Goal: Contribute content: Add original content to the website for others to see

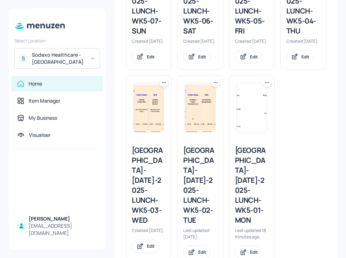
scroll to position [327, 0]
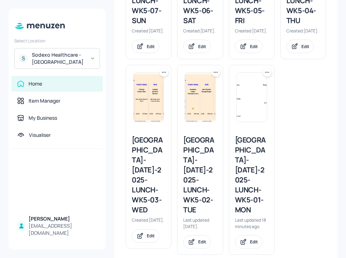
click at [257, 170] on div "[GEOGRAPHIC_DATA]-[DATE]-2025-LUNCH-WK5-01-MON" at bounding box center [252, 175] width 34 height 80
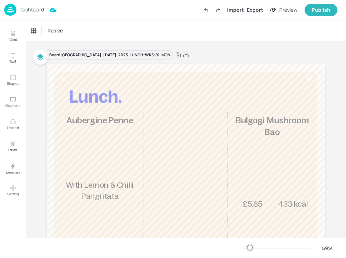
click at [32, 12] on p "Dashboard" at bounding box center [31, 9] width 25 height 5
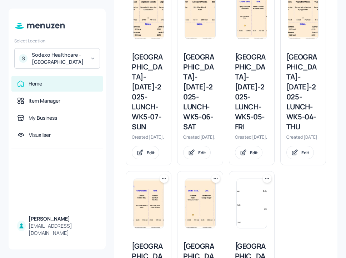
scroll to position [327, 0]
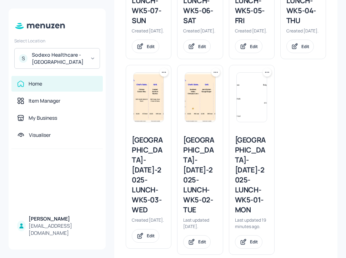
click at [203, 168] on div "Stoke Mandeville-JUL-2025-LUNCH-WK5-02-TUE" at bounding box center [200, 175] width 34 height 80
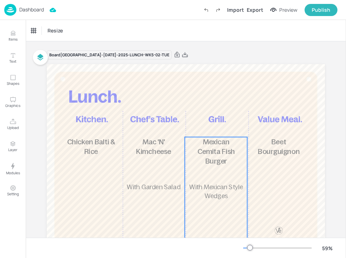
scroll to position [72, 0]
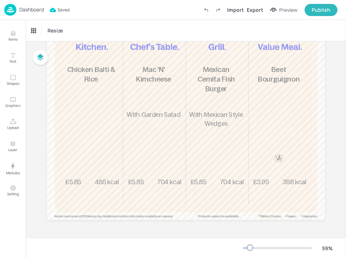
click at [36, 12] on p "Dashboard" at bounding box center [31, 9] width 25 height 5
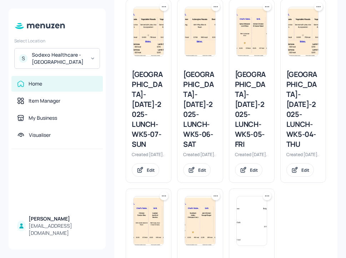
scroll to position [327, 0]
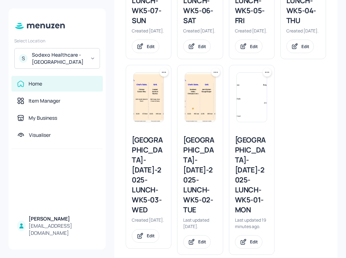
click at [246, 172] on div "[GEOGRAPHIC_DATA]-[DATE]-2025-LUNCH-WK5-01-MON" at bounding box center [252, 175] width 34 height 80
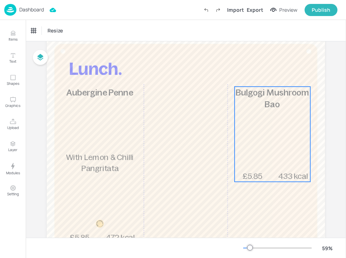
scroll to position [72, 0]
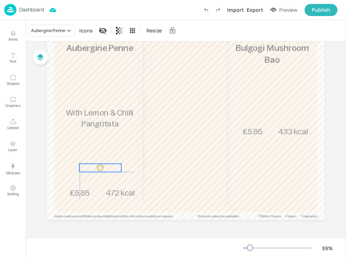
drag, startPoint x: 101, startPoint y: 180, endPoint x: 101, endPoint y: 167, distance: 12.5
click at [101, 167] on div at bounding box center [100, 168] width 8 height 8
drag, startPoint x: 119, startPoint y: 171, endPoint x: 123, endPoint y: 173, distance: 4.6
click at [123, 173] on div "£5.85 Aubergine Penne With Lemon & Chilli Pangritata 472 kcal £5.85 Bulgogi Mus…" at bounding box center [186, 106] width 278 height 228
drag, startPoint x: 131, startPoint y: 167, endPoint x: 100, endPoint y: 165, distance: 31.1
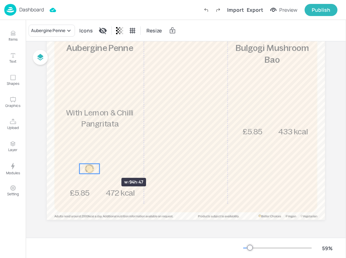
click at [100, 165] on div "£5.85 Aubergine Penne With Lemon & Chilli Pangritata 472 kcal £5.85 Bulgogi Mus…" at bounding box center [186, 106] width 278 height 228
click at [97, 173] on div at bounding box center [100, 175] width 6 height 6
click at [96, 169] on div at bounding box center [98, 169] width 6 height 10
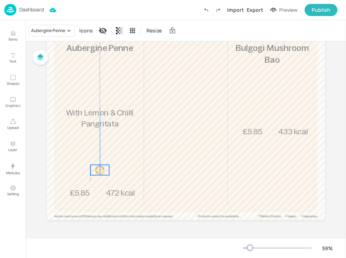
drag, startPoint x: 88, startPoint y: 169, endPoint x: 98, endPoint y: 171, distance: 10.0
click at [98, 171] on div at bounding box center [100, 170] width 10 height 10
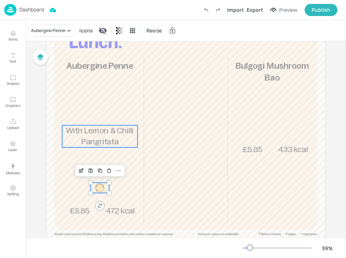
scroll to position [42, 0]
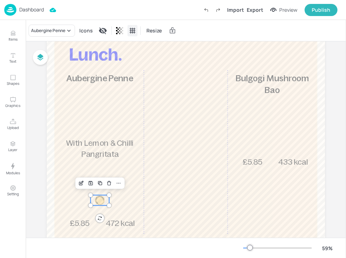
click at [133, 29] on icon at bounding box center [132, 30] width 7 height 7
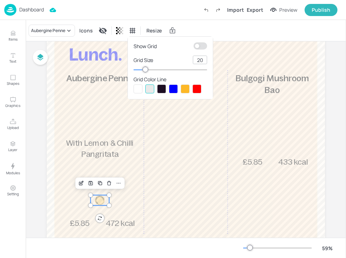
click at [201, 47] on input "checkbox" at bounding box center [196, 45] width 21 height 7
checkbox input "true"
click at [162, 88] on div at bounding box center [161, 89] width 9 height 9
type input "77"
drag, startPoint x: 147, startPoint y: 71, endPoint x: 189, endPoint y: 72, distance: 42.5
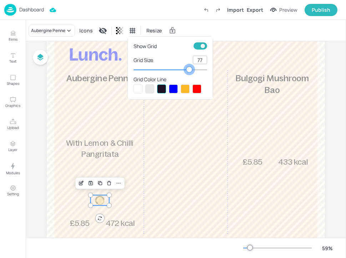
click at [189, 72] on div at bounding box center [189, 70] width 6 height 6
click at [208, 24] on div at bounding box center [173, 129] width 346 height 258
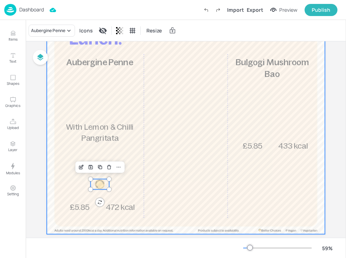
scroll to position [60, 0]
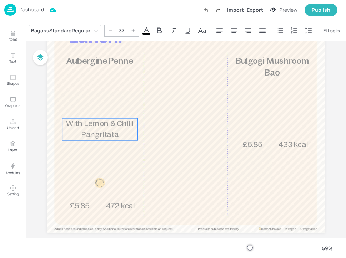
click at [106, 134] on span "With Lemon & Chilli Pangritata" at bounding box center [99, 129] width 67 height 20
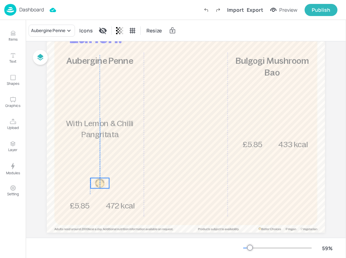
click at [99, 181] on div at bounding box center [100, 183] width 10 height 10
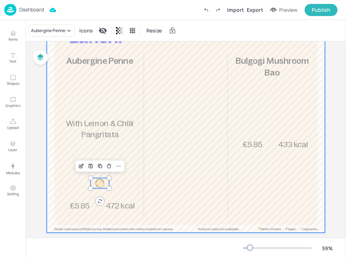
click at [156, 166] on div at bounding box center [186, 119] width 278 height 228
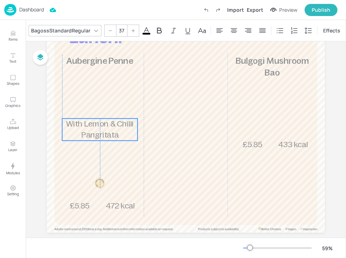
click at [91, 134] on span "With Lemon & Chilli Pangritata" at bounding box center [99, 130] width 67 height 20
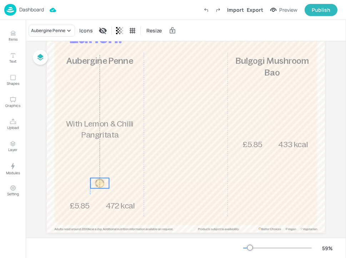
click at [98, 184] on div at bounding box center [100, 183] width 10 height 10
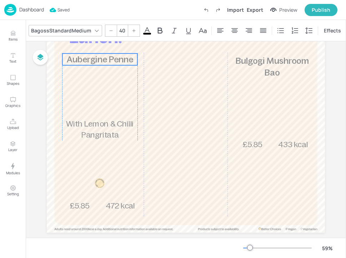
click at [99, 65] on p "Aubergine Penne" at bounding box center [99, 60] width 75 height 12
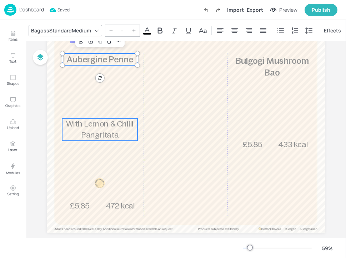
type input "37"
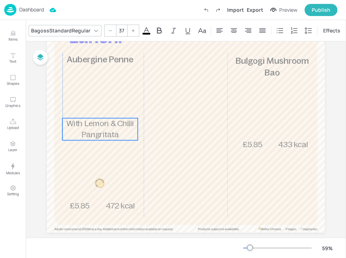
click at [84, 129] on p "With Lemon & Chilli Pangritata" at bounding box center [99, 129] width 75 height 22
click at [135, 125] on div at bounding box center [137, 129] width 6 height 22
click at [62, 128] on div at bounding box center [62, 129] width 2 height 6
click at [72, 128] on p "With Lemon & Chilli Pangritata" at bounding box center [99, 129] width 75 height 22
click at [135, 129] on div at bounding box center [136, 129] width 2 height 6
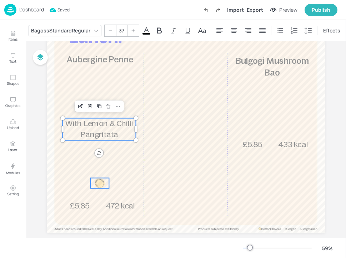
click at [100, 183] on div at bounding box center [100, 183] width 10 height 10
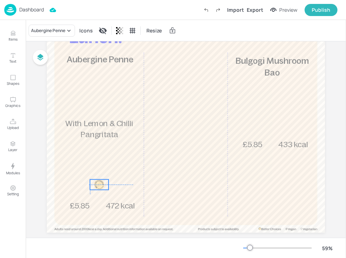
click at [97, 186] on div at bounding box center [99, 185] width 10 height 10
click at [97, 186] on div at bounding box center [100, 185] width 10 height 10
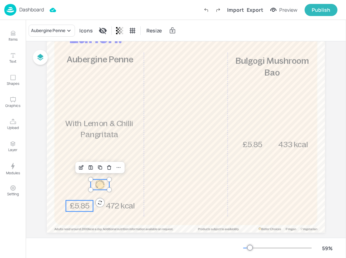
click at [80, 204] on span "£5.85" at bounding box center [80, 206] width 20 height 9
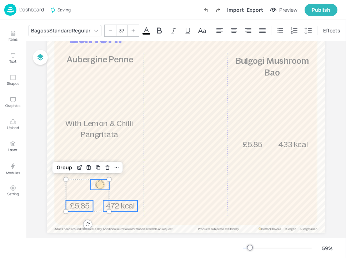
click at [121, 207] on span "472 kcal" at bounding box center [120, 206] width 29 height 9
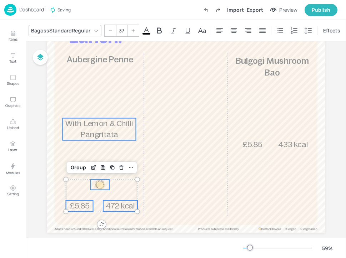
click at [112, 136] on span "With Lemon & Chilli Pangritata" at bounding box center [98, 129] width 67 height 20
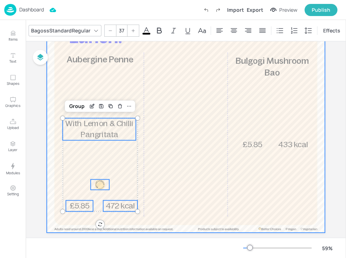
click at [117, 66] on div at bounding box center [186, 119] width 278 height 228
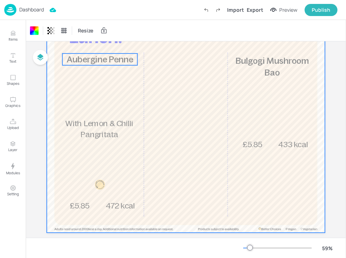
click at [117, 64] on span "Aubergine Penne" at bounding box center [100, 59] width 67 height 9
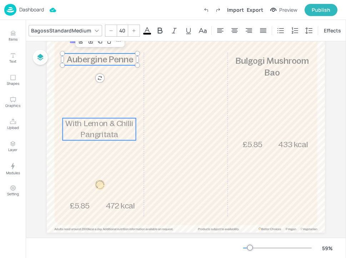
click at [101, 130] on p "With Lemon & Chilli Pangritata" at bounding box center [98, 129] width 73 height 22
type input "--"
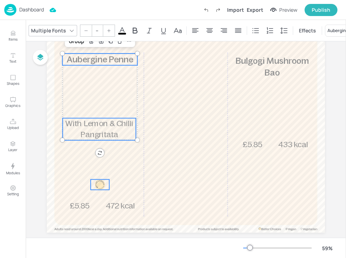
click at [98, 187] on div at bounding box center [100, 185] width 10 height 10
click at [81, 203] on span "£5.85" at bounding box center [80, 206] width 20 height 9
click at [121, 203] on span "472 kcal" at bounding box center [120, 206] width 29 height 9
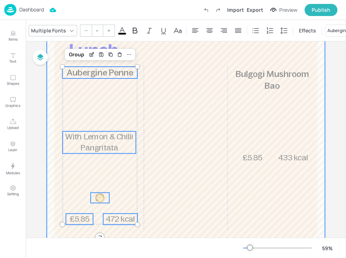
scroll to position [45, 0]
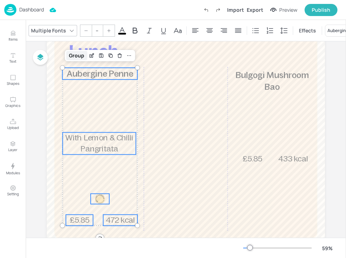
click at [76, 57] on div "Group" at bounding box center [76, 55] width 21 height 9
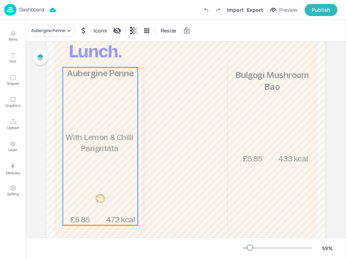
click at [91, 82] on div "£5.85 Aubergine Penne With Lemon & Chilli Pangritata 472 kcal" at bounding box center [100, 146] width 75 height 158
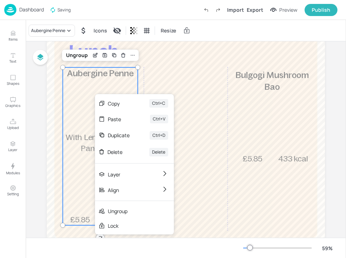
click at [76, 81] on div "£5.85 Aubergine Penne With Lemon & Chilli Pangritata 472 kcal" at bounding box center [100, 146] width 75 height 158
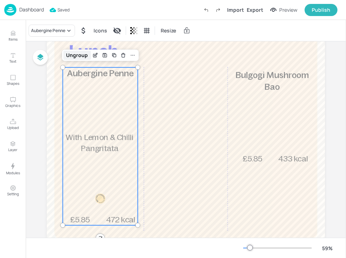
click at [76, 57] on div "Ungroup" at bounding box center [76, 55] width 27 height 9
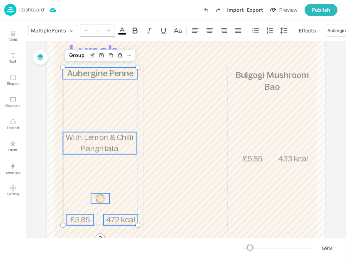
click at [77, 218] on span "£5.85" at bounding box center [80, 220] width 20 height 9
type input "37"
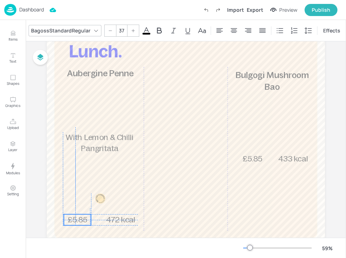
drag, startPoint x: 79, startPoint y: 219, endPoint x: 76, endPoint y: 219, distance: 3.6
click at [76, 219] on span "£5.85" at bounding box center [77, 220] width 20 height 9
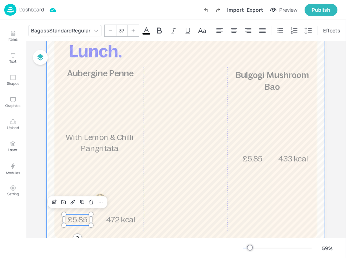
click at [122, 203] on div at bounding box center [186, 133] width 278 height 228
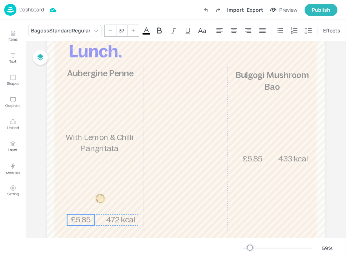
click at [83, 218] on span "£5.85" at bounding box center [81, 220] width 20 height 9
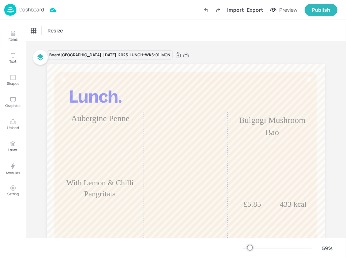
click at [37, 9] on p "Dashboard" at bounding box center [31, 9] width 25 height 5
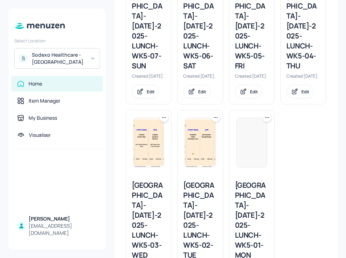
scroll to position [327, 0]
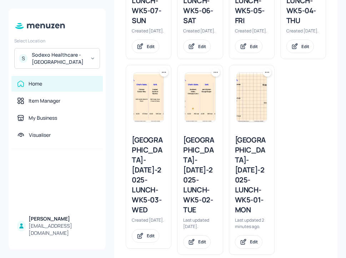
click at [137, 163] on div "Stoke Mandeville-JUL-2025-LUNCH-WK5-03-WED" at bounding box center [149, 175] width 34 height 80
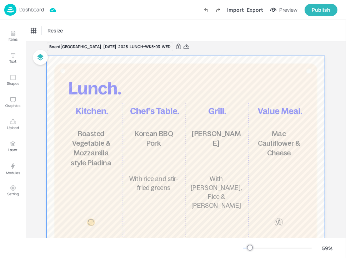
scroll to position [9, 0]
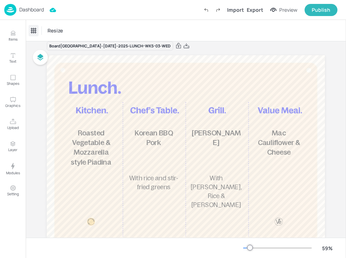
click at [34, 32] on icon at bounding box center [34, 30] width 6 height 6
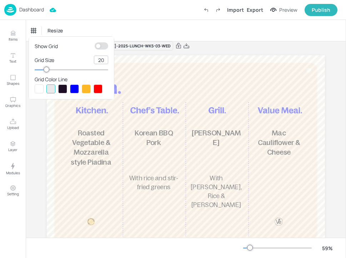
click at [100, 43] on input "checkbox" at bounding box center [97, 45] width 21 height 7
checkbox input "true"
click at [63, 87] on div at bounding box center [62, 89] width 9 height 9
type input "73"
drag, startPoint x: 48, startPoint y: 70, endPoint x: 87, endPoint y: 70, distance: 39.6
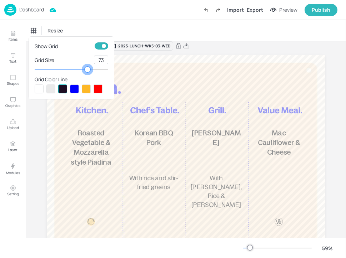
click at [87, 70] on div at bounding box center [88, 70] width 6 height 6
click at [136, 144] on div at bounding box center [173, 129] width 346 height 258
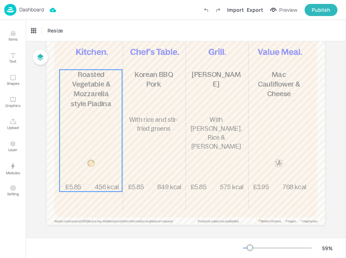
scroll to position [72, 0]
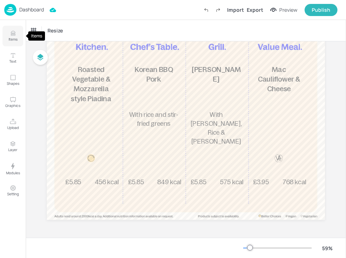
click at [19, 40] on button "Items" at bounding box center [12, 36] width 21 height 21
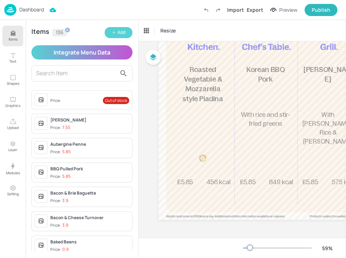
click at [118, 37] on button "Add" at bounding box center [119, 32] width 28 height 11
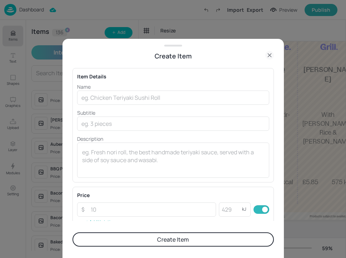
click at [132, 105] on div "Name ​ Subtitle ​ Description x ​" at bounding box center [173, 130] width 192 height 95
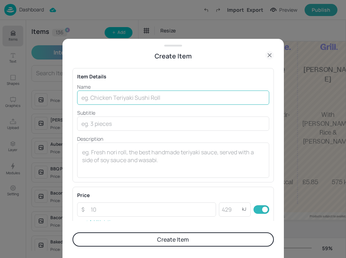
click at [132, 99] on input "text" at bounding box center [173, 98] width 192 height 14
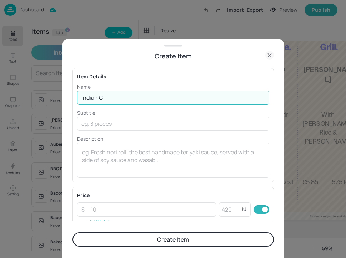
type input "Indian Coconut Fish [PERSON_NAME]"
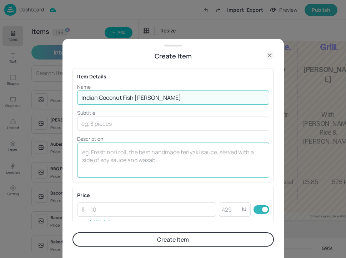
click at [132, 148] on div "x ​" at bounding box center [173, 160] width 192 height 35
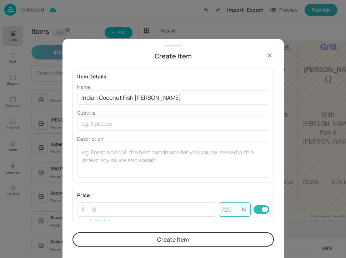
click at [223, 213] on input "number" at bounding box center [230, 210] width 23 height 14
type input "412"
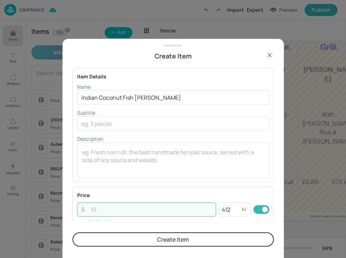
click at [146, 207] on input "number" at bounding box center [151, 210] width 130 height 14
type input "3.95"
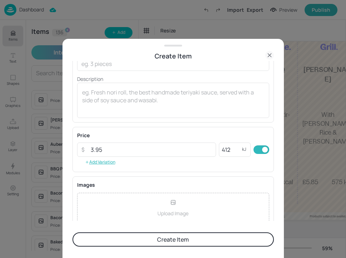
scroll to position [55, 0]
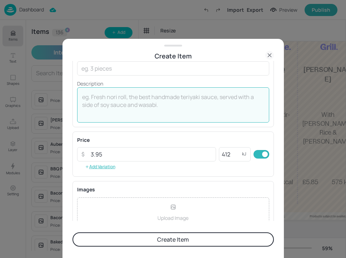
click at [140, 99] on textarea at bounding box center [173, 105] width 182 height 24
type textarea "with Rice"
click at [156, 239] on button "Create Item" at bounding box center [172, 240] width 201 height 14
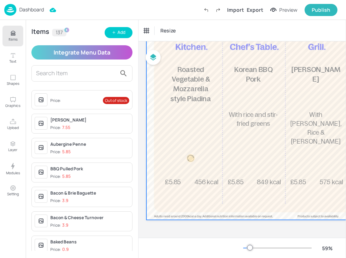
scroll to position [72, 0]
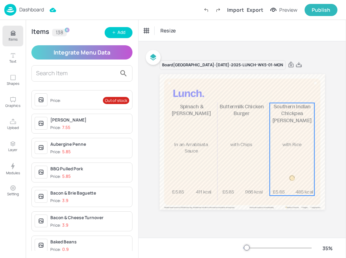
click at [283, 138] on div "£5.85 Southern Indian Chickpea [PERSON_NAME] with [PERSON_NAME] 485 kcal" at bounding box center [291, 149] width 45 height 92
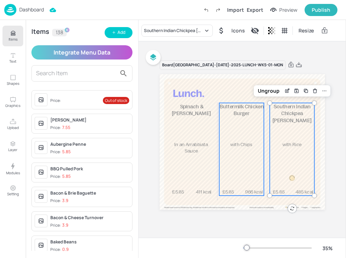
click at [251, 141] on div "£5.85 Buttermilk Chicken Burger with Chips 966 kcal" at bounding box center [241, 149] width 45 height 92
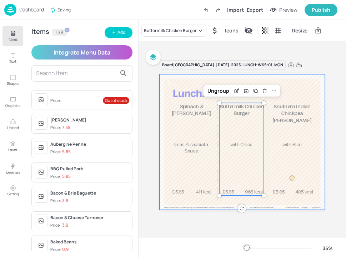
click at [237, 99] on div at bounding box center [241, 142] width 165 height 136
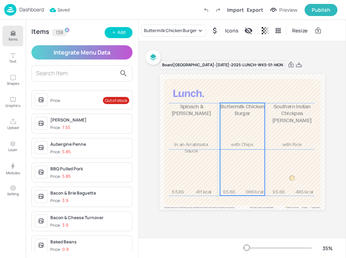
click at [246, 120] on div "£5.85 Buttermilk Chicken Burger with Chips 966 kcal" at bounding box center [242, 149] width 45 height 92
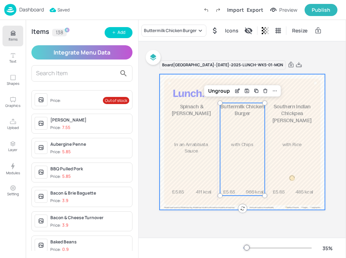
click at [301, 96] on div at bounding box center [241, 142] width 165 height 136
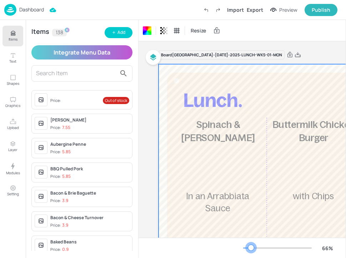
click at [251, 251] on div at bounding box center [277, 248] width 69 height 6
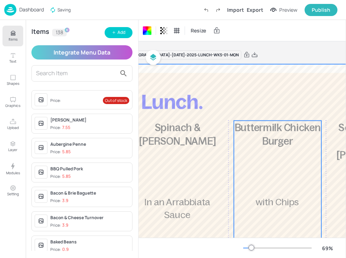
scroll to position [0, 79]
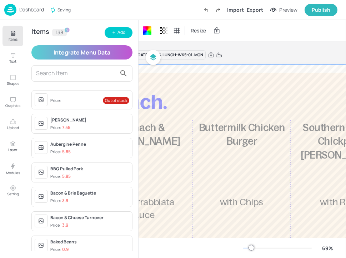
click at [12, 39] on p "Items" at bounding box center [13, 39] width 9 height 5
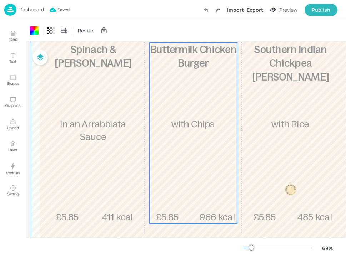
scroll to position [78, 12]
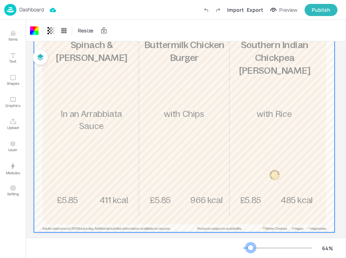
click at [250, 248] on div at bounding box center [251, 248] width 6 height 6
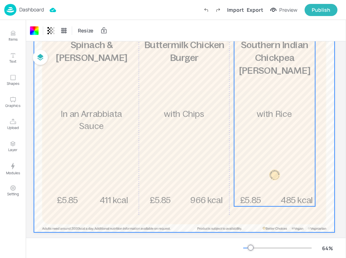
scroll to position [52, 12]
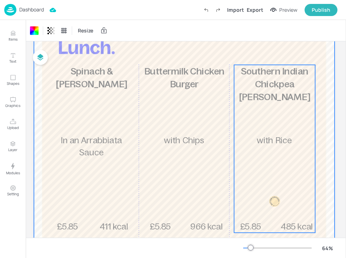
click at [264, 132] on div "£5.85 Southern Indian Chickpea [PERSON_NAME] with [PERSON_NAME] 485 kcal" at bounding box center [274, 149] width 81 height 168
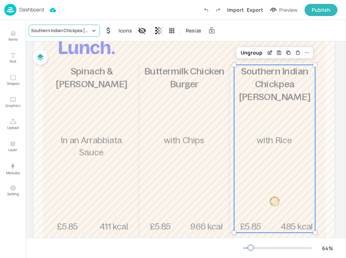
click at [80, 31] on div "Southern Indian Chickpea [PERSON_NAME]" at bounding box center [60, 30] width 59 height 6
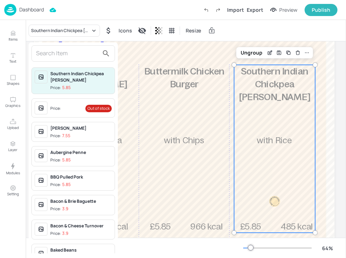
click at [70, 54] on input "text" at bounding box center [67, 53] width 63 height 11
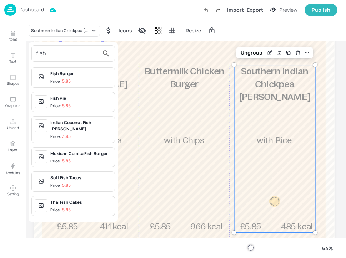
type input "fish"
click at [85, 134] on span "Price: 3.95" at bounding box center [80, 137] width 61 height 6
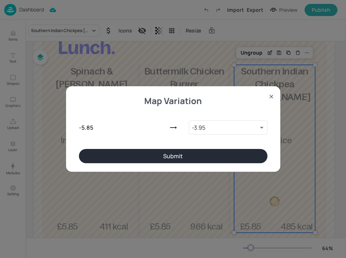
click at [189, 155] on button "Submit" at bounding box center [173, 156] width 188 height 14
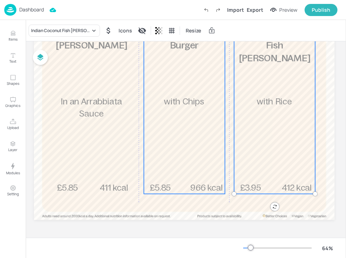
scroll to position [0, 12]
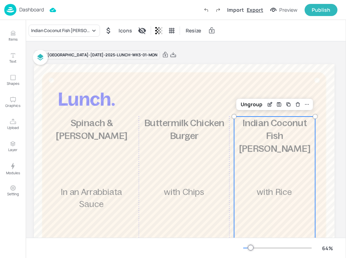
click at [258, 11] on div "Export" at bounding box center [255, 9] width 16 height 7
